Goal: Use online tool/utility: Utilize a website feature to perform a specific function

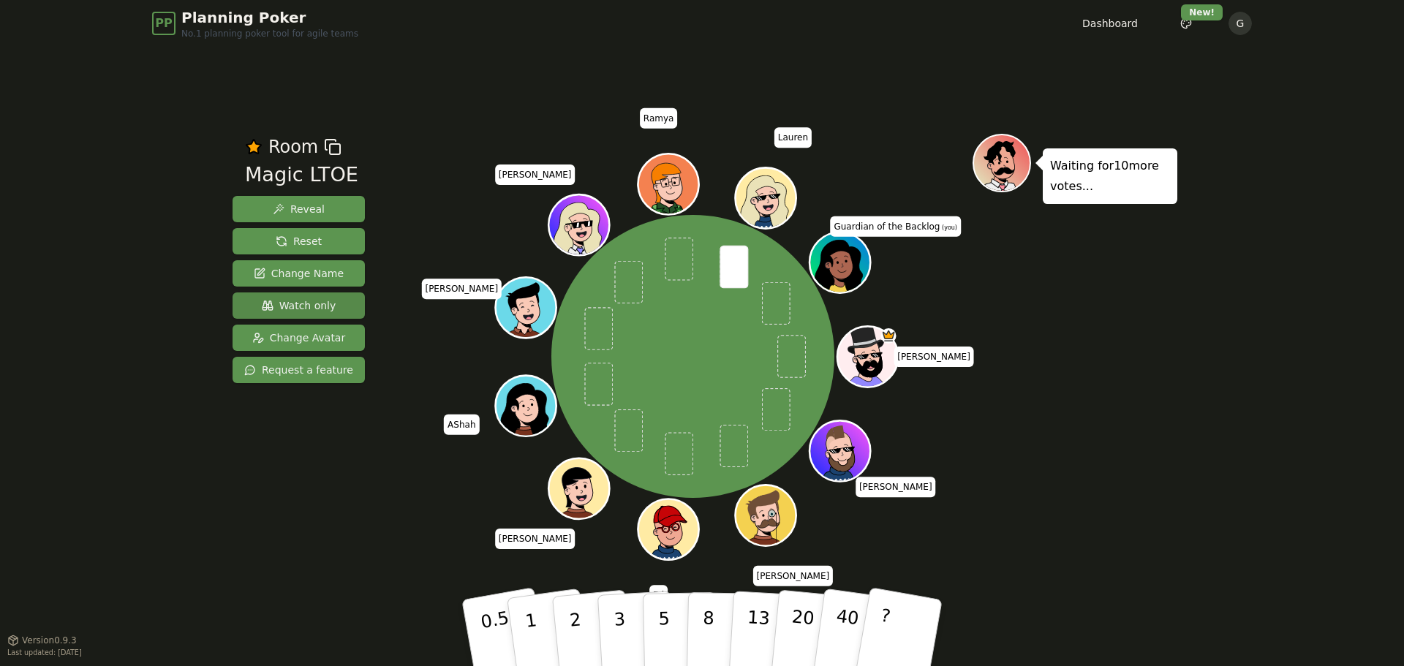
click at [292, 302] on span "Watch only" at bounding box center [299, 305] width 75 height 15
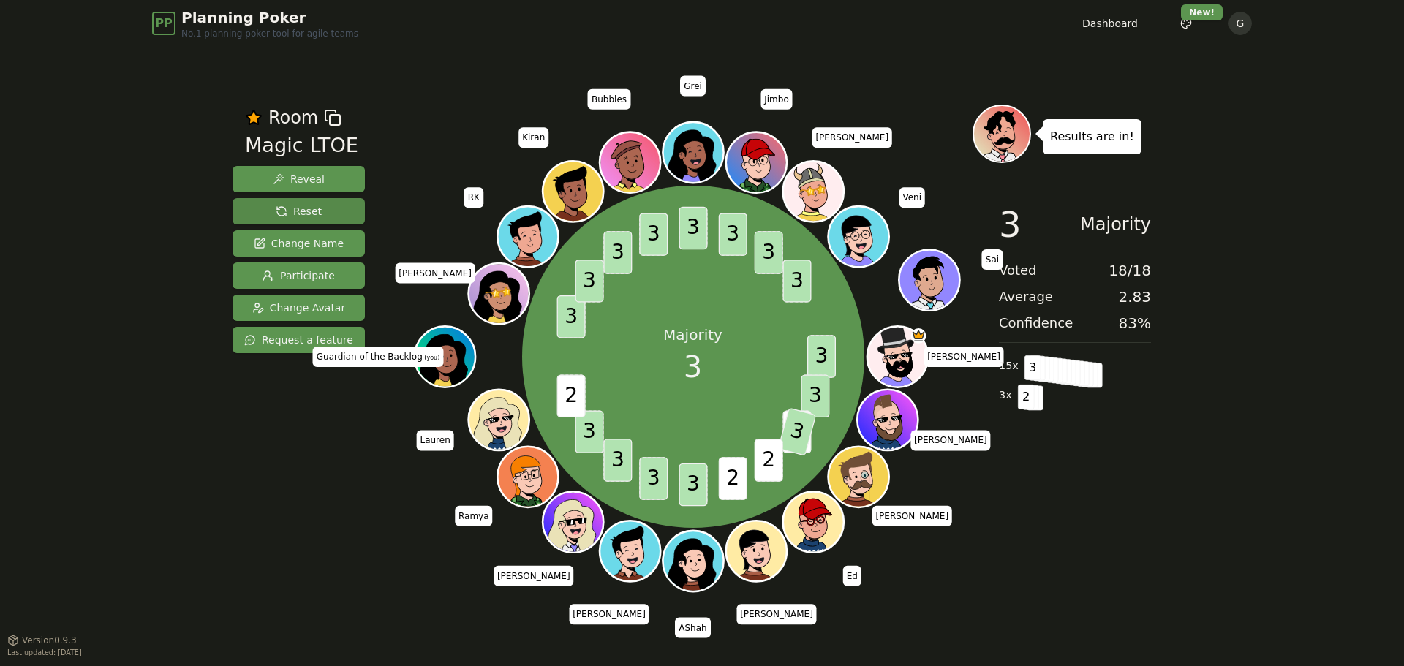
click at [261, 205] on button "Reset" at bounding box center [299, 211] width 132 height 26
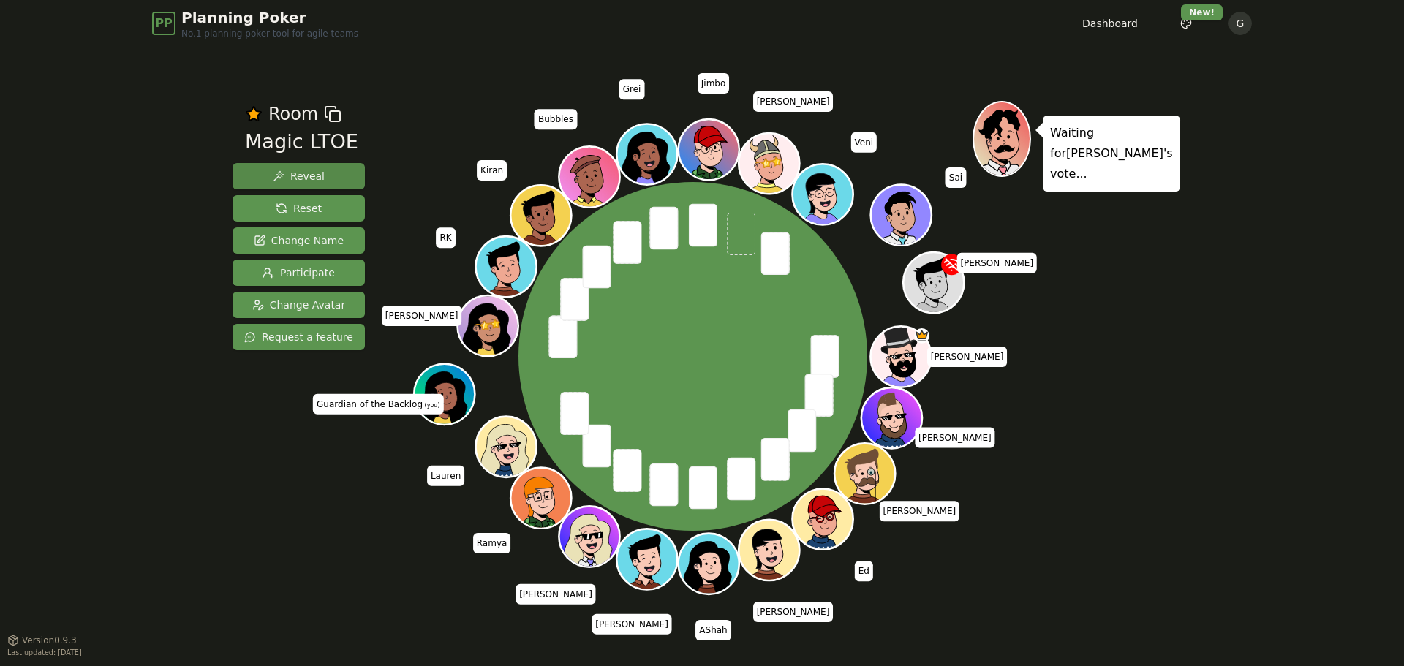
click at [305, 178] on span "Reveal" at bounding box center [299, 176] width 52 height 15
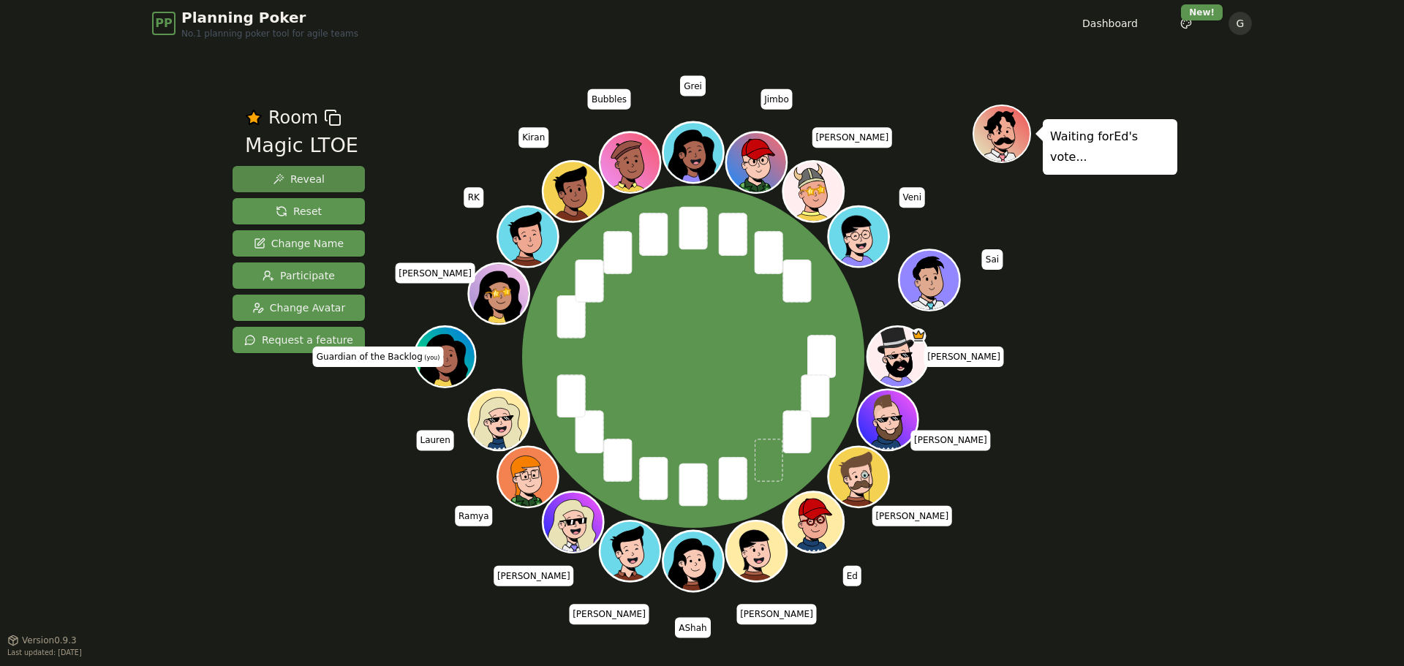
click at [312, 184] on span "Reveal" at bounding box center [299, 179] width 52 height 15
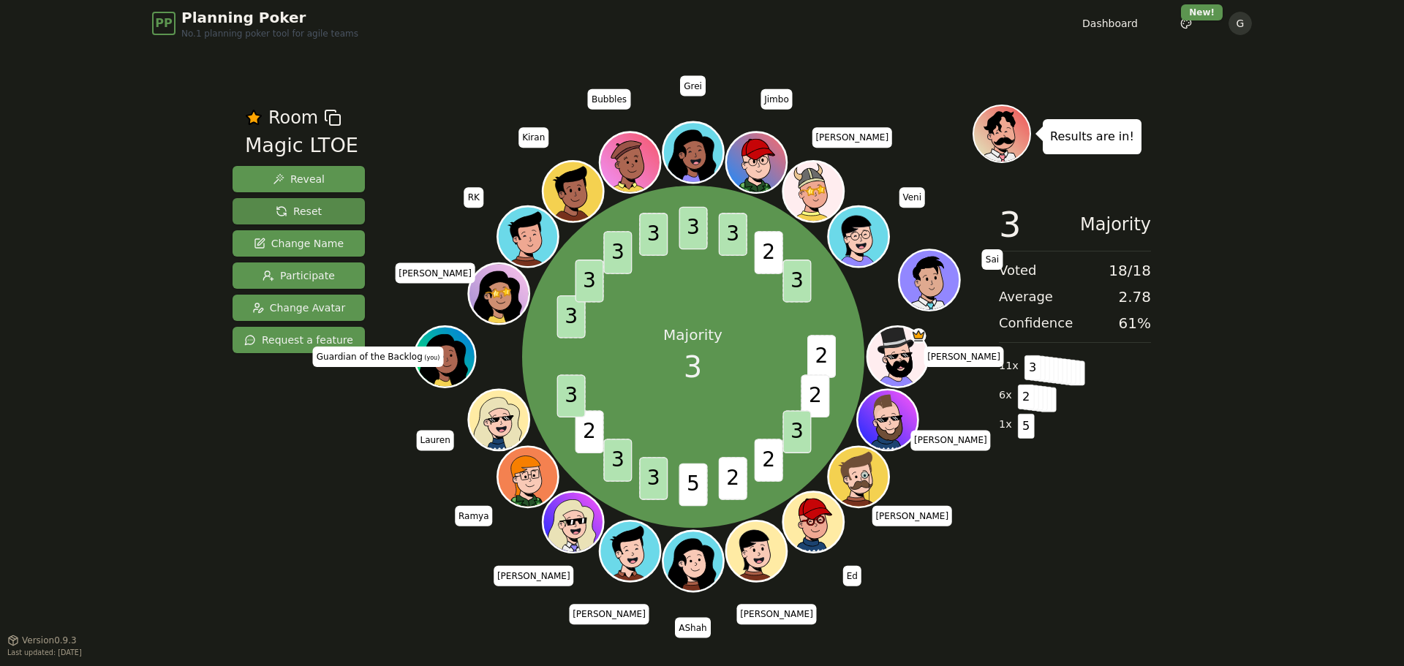
click at [321, 210] on button "Reset" at bounding box center [299, 211] width 132 height 26
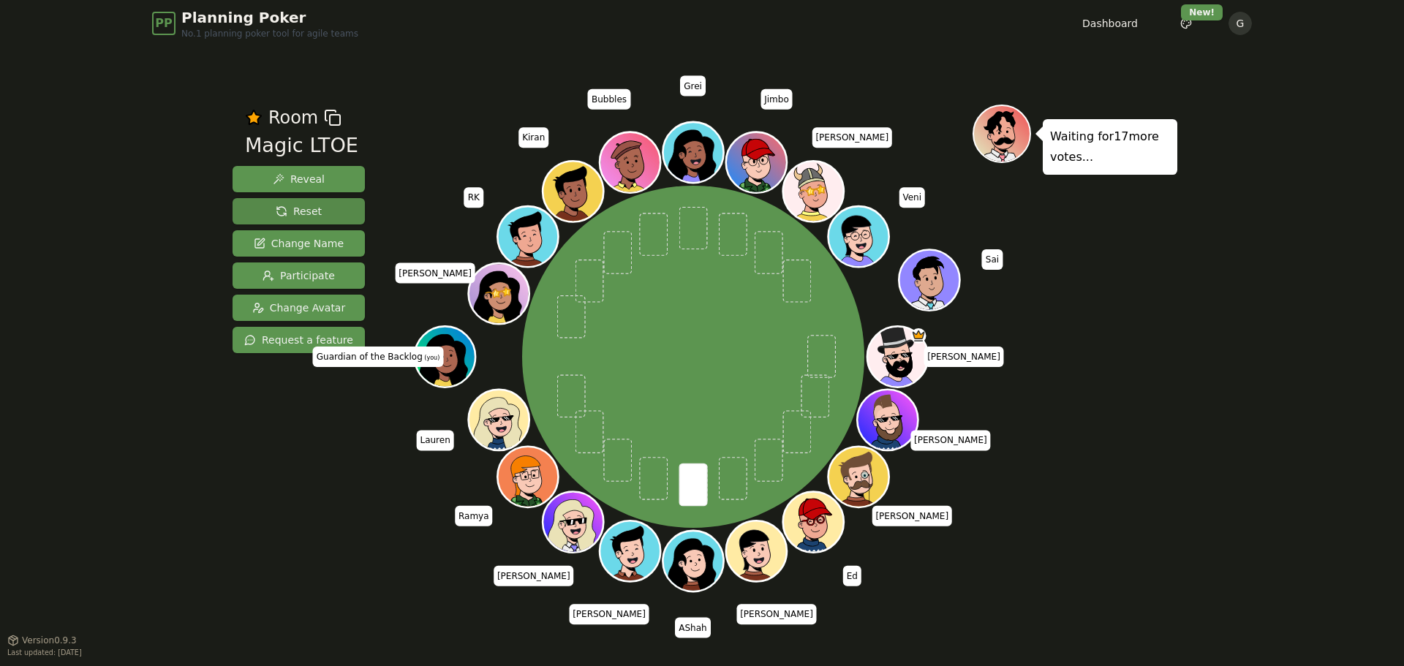
click at [303, 211] on span "Reset" at bounding box center [299, 211] width 46 height 15
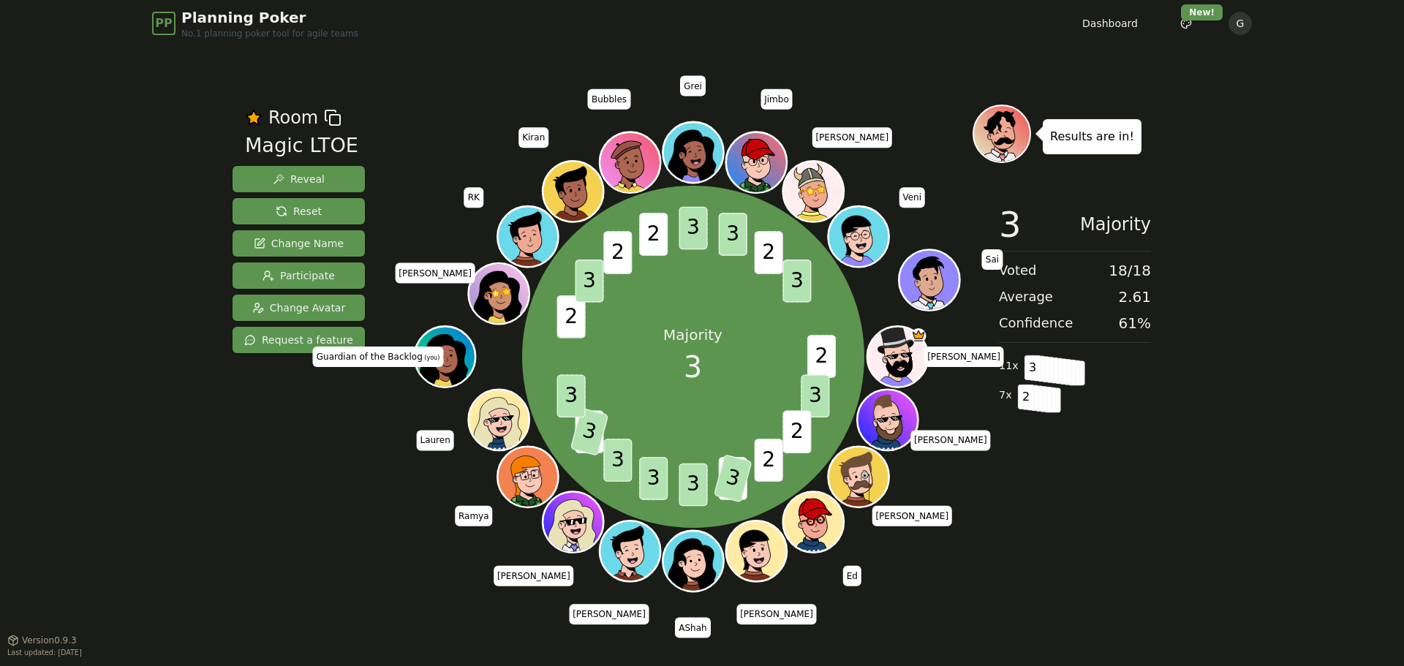
drag, startPoint x: 266, startPoint y: 207, endPoint x: 243, endPoint y: 165, distance: 47.8
click at [265, 206] on button "Reset" at bounding box center [299, 211] width 132 height 26
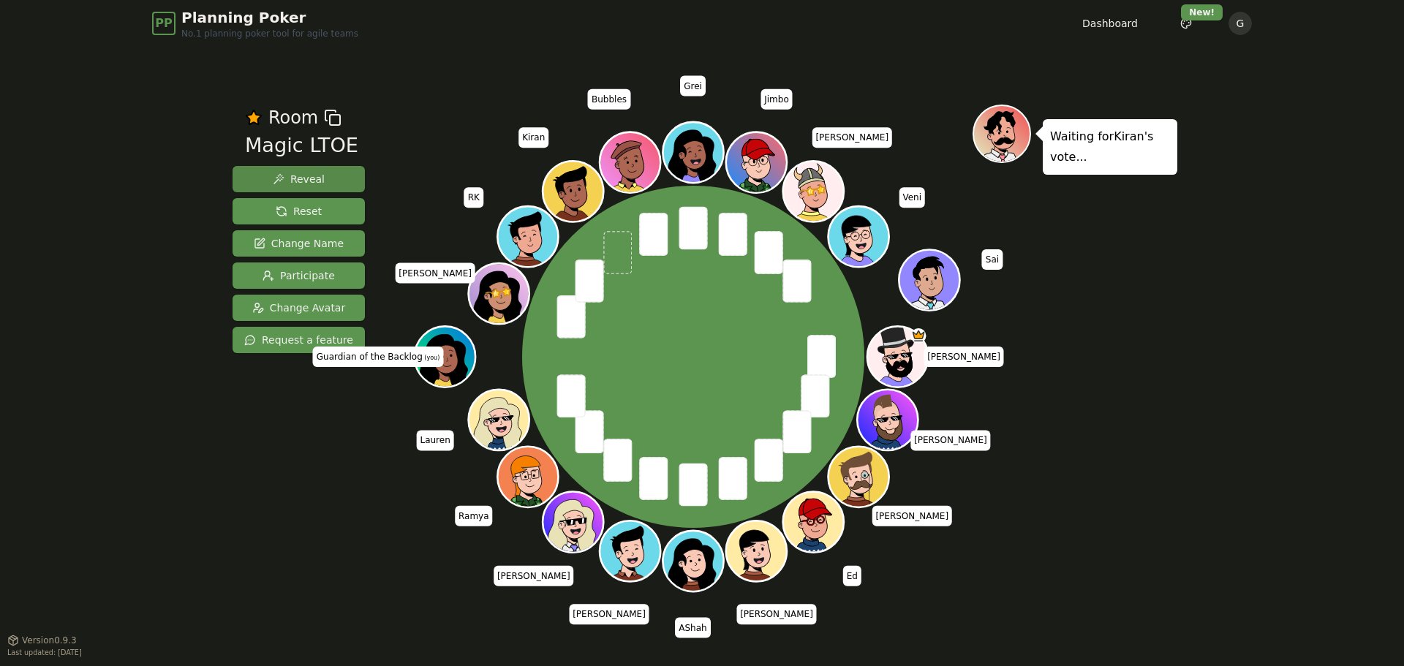
click at [304, 180] on span "Reveal" at bounding box center [299, 179] width 52 height 15
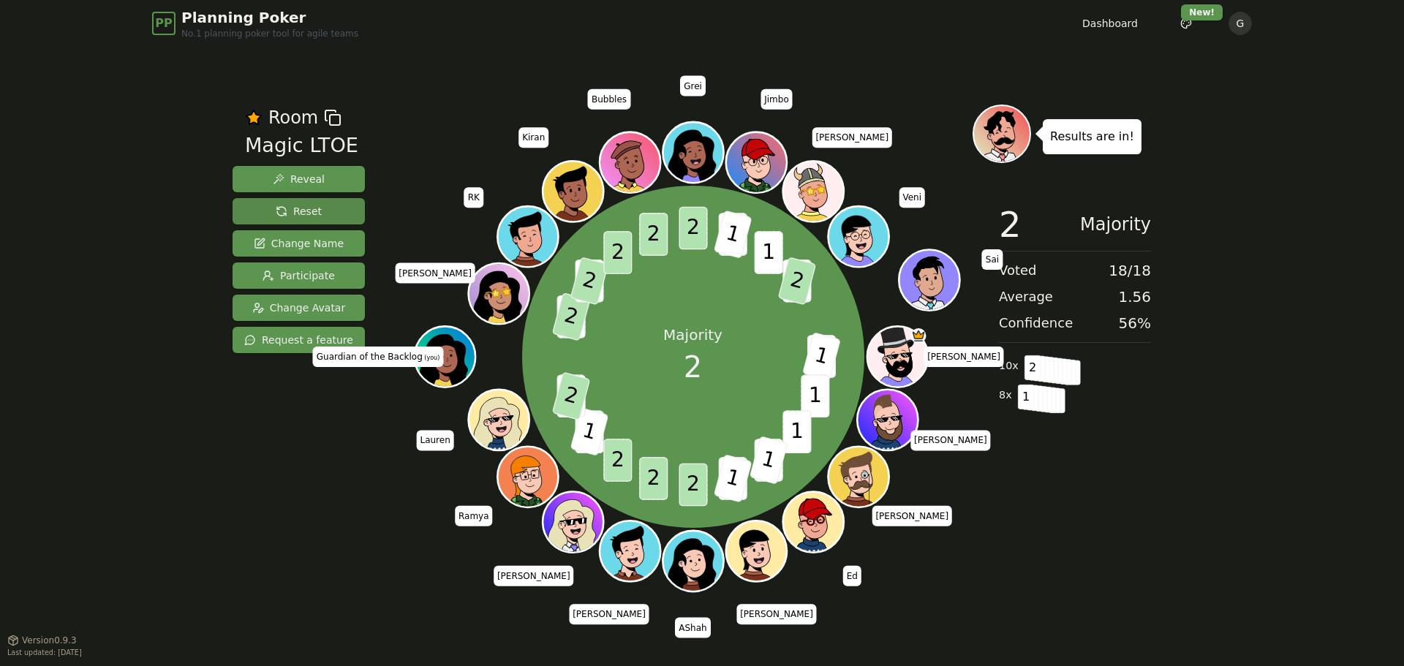
click at [294, 211] on span "Reset" at bounding box center [299, 211] width 46 height 15
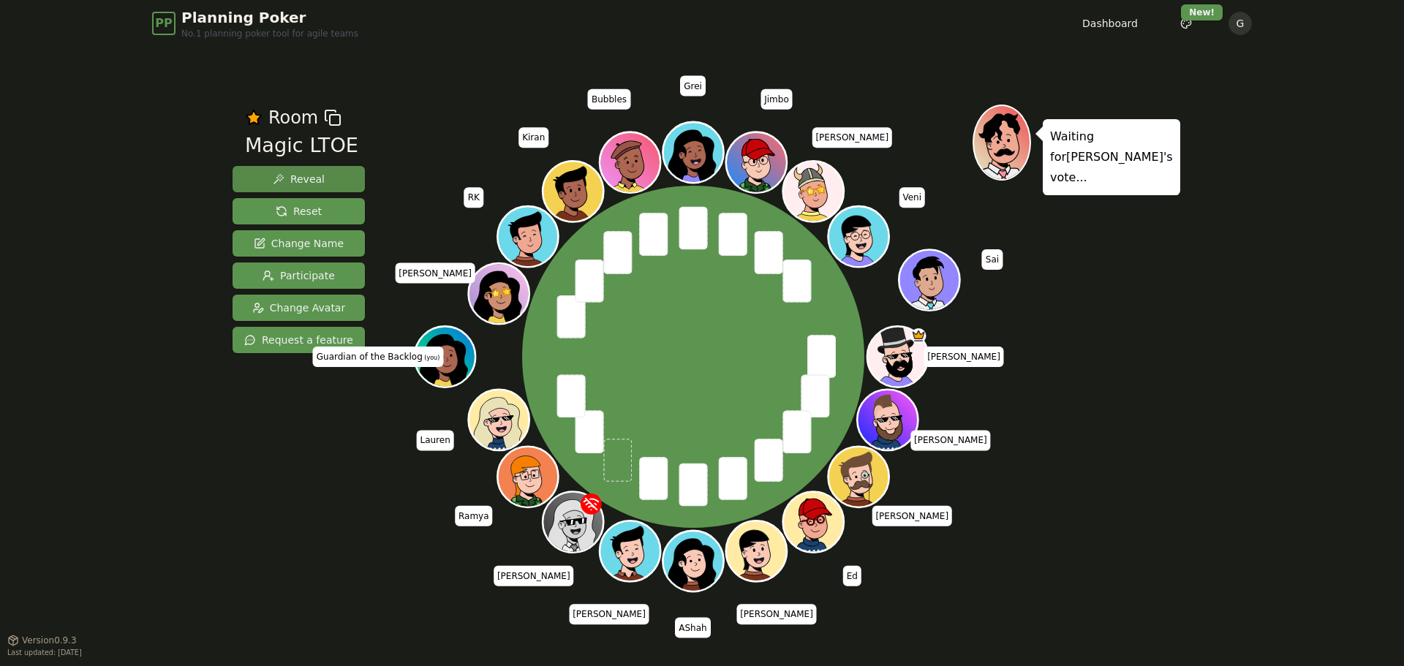
click at [306, 178] on span "Reveal" at bounding box center [299, 179] width 52 height 15
